Goal: Check status: Check status

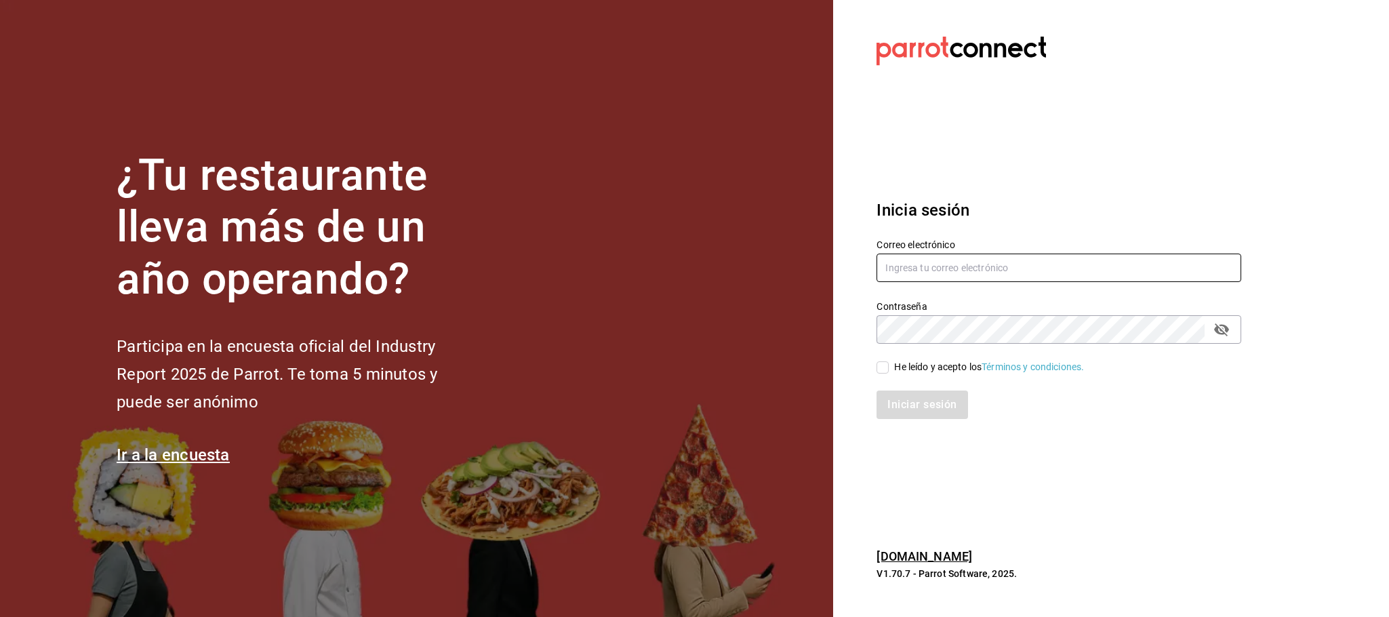
type input "[EMAIL_ADDRESS][DOMAIN_NAME]"
click at [878, 366] on input "He leído y acepto los Términos y condiciones." at bounding box center [882, 367] width 12 height 12
checkbox input "true"
click at [905, 407] on button "Iniciar sesión" at bounding box center [922, 404] width 92 height 28
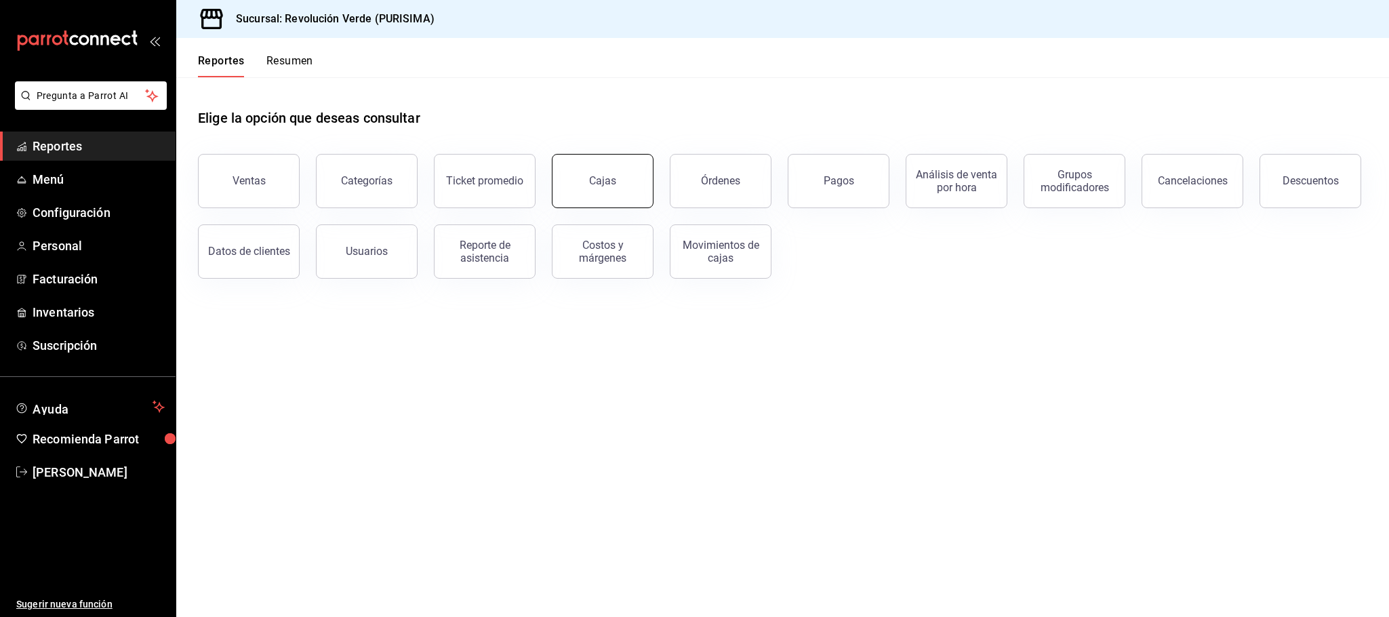
click at [623, 194] on link "Cajas" at bounding box center [603, 181] width 102 height 54
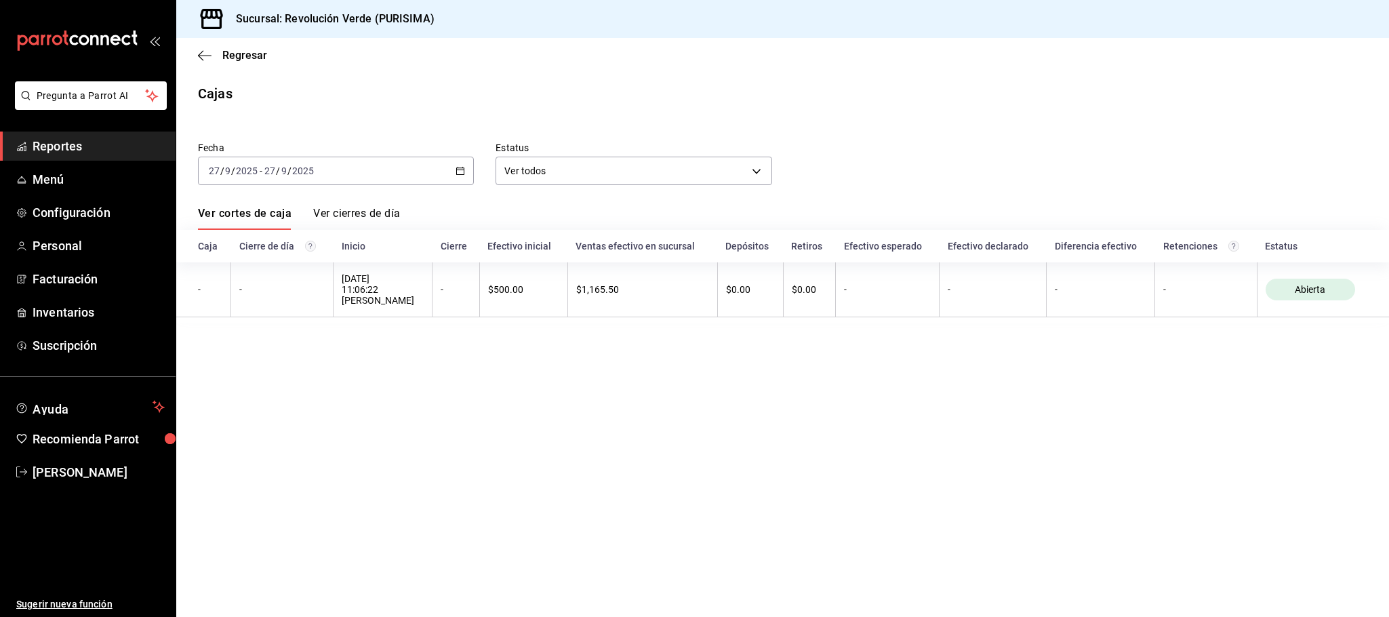
click at [459, 173] on icon "button" at bounding box center [459, 170] width 9 height 9
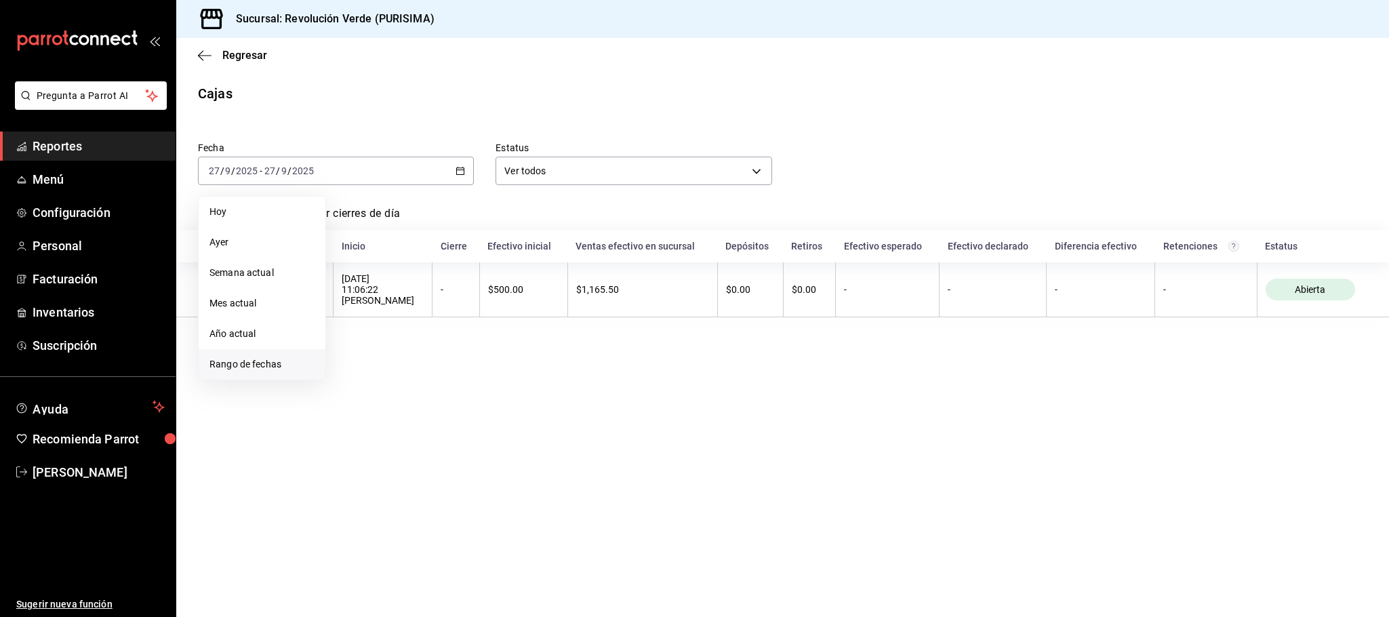
click at [271, 357] on span "Rango de fechas" at bounding box center [261, 364] width 105 height 14
click at [344, 234] on abbr "lun" at bounding box center [349, 241] width 14 height 14
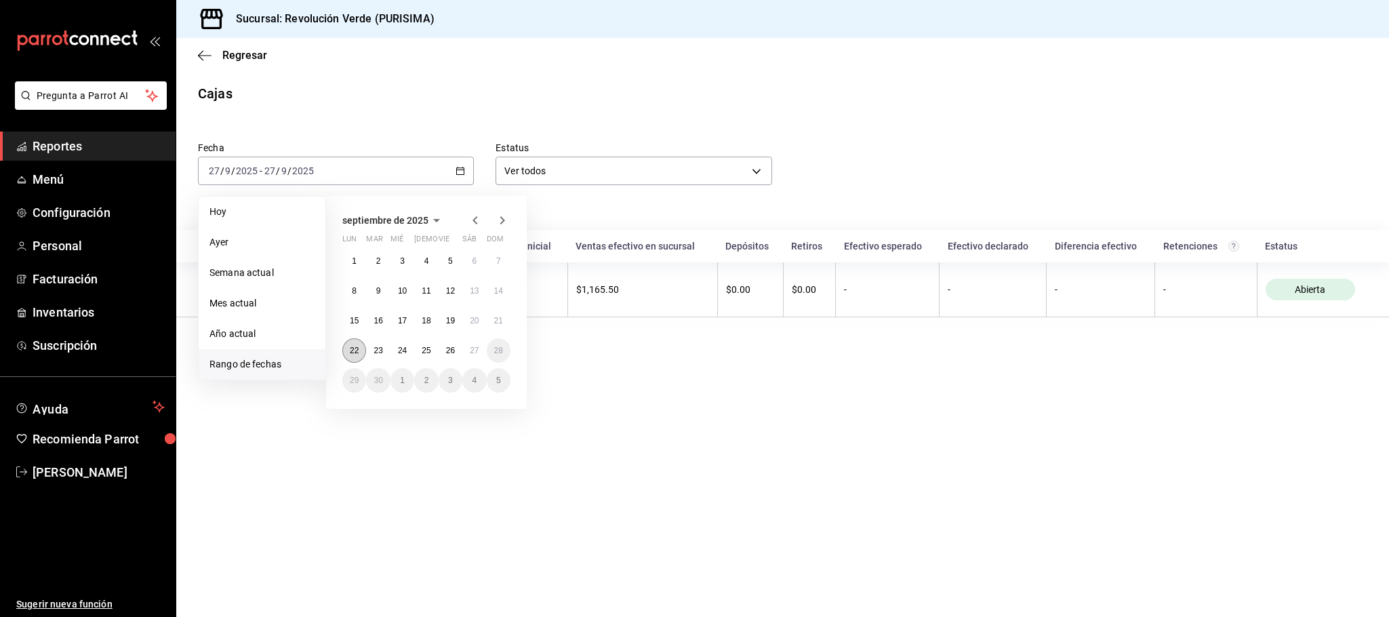
click at [356, 354] on abbr "22" at bounding box center [354, 350] width 9 height 9
